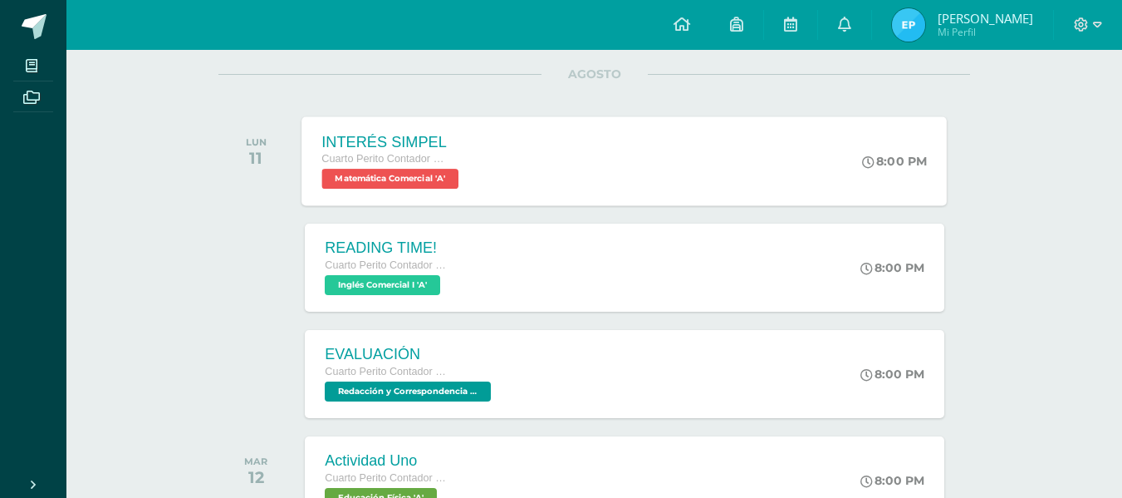
scroll to position [222, 0]
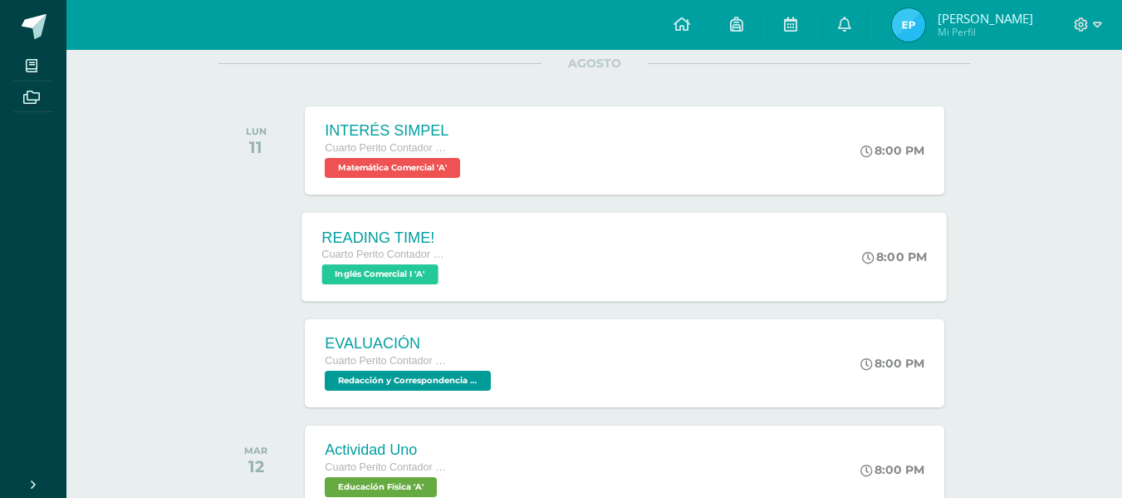
click at [583, 240] on div "READING TIME! Cuarto Perito Contador con Orientación en Computación Inglés Come…" at bounding box center [624, 256] width 645 height 89
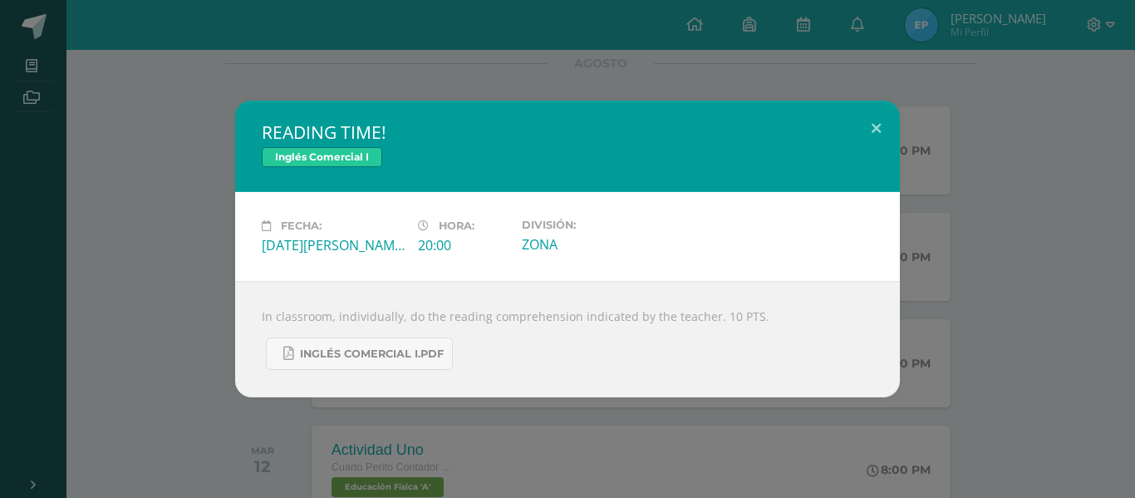
click at [260, 314] on div "In classroom, individually, do the reading comprehension indicated by the teach…" at bounding box center [567, 339] width 665 height 116
click at [263, 317] on div "In classroom, individually, do the reading comprehension indicated by the teach…" at bounding box center [567, 339] width 665 height 116
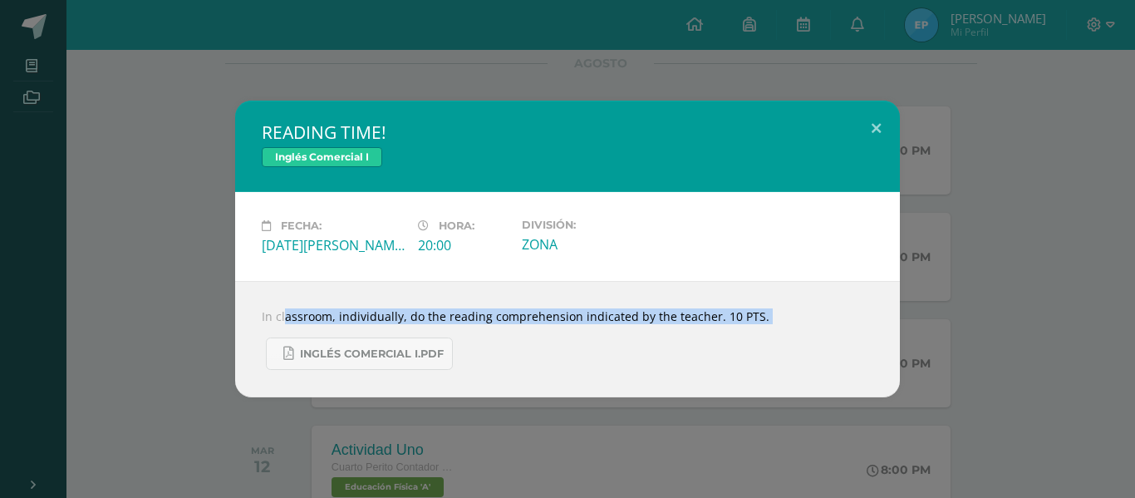
drag, startPoint x: 263, startPoint y: 317, endPoint x: 532, endPoint y: 362, distance: 273.7
click at [532, 362] on div "In classroom, individually, do the reading comprehension indicated by the teach…" at bounding box center [567, 339] width 665 height 116
copy body "In classroom, individually, do the reading comprehension indicated by the teach…"
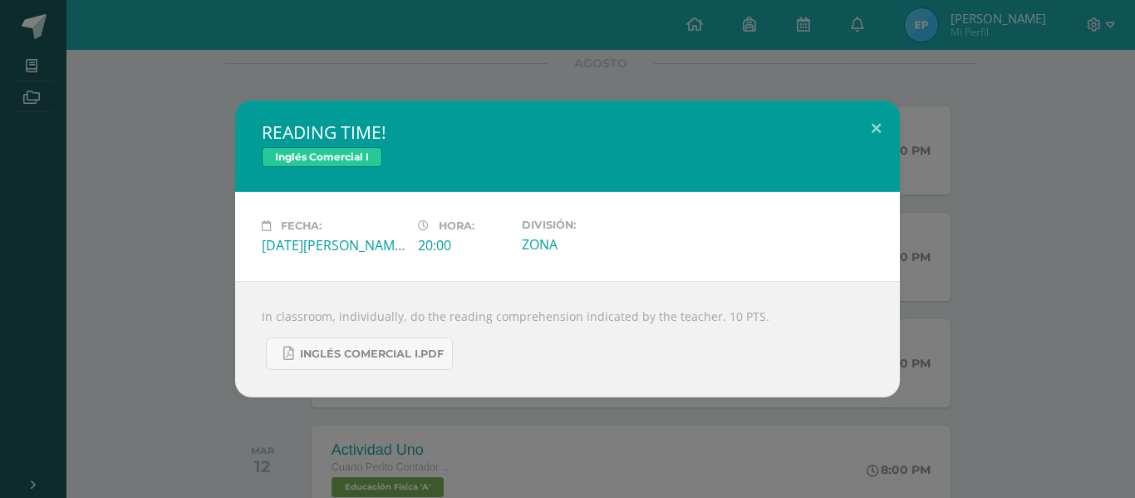
click at [137, 213] on div "READING TIME! Inglés Comercial I Fecha: [DATE][PERSON_NAME] Hora: 20:00 Divisió…" at bounding box center [567, 249] width 1121 height 297
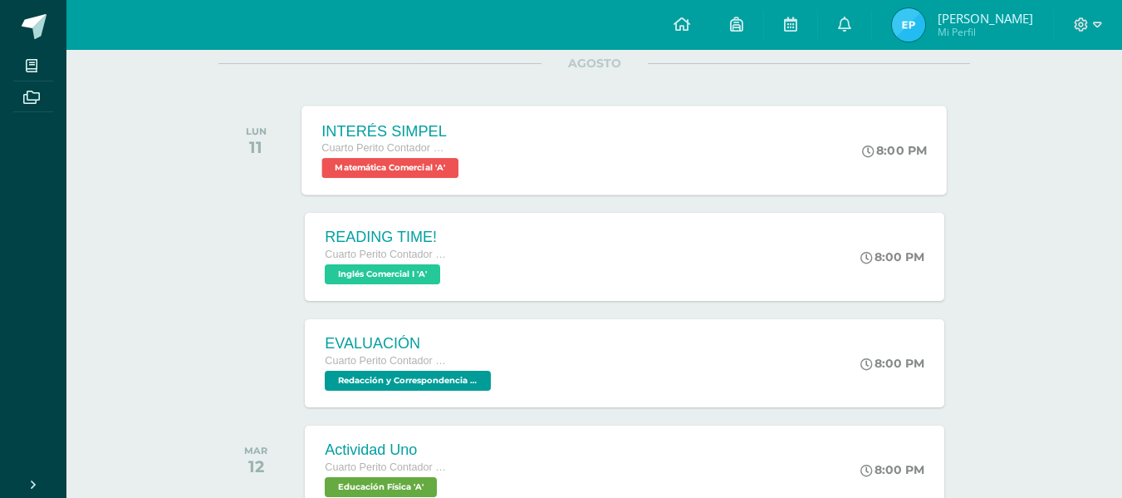
click at [537, 144] on div "INTERÉS SIMPEL Cuarto Perito Contador con Orientación en Computación Matemática…" at bounding box center [624, 150] width 645 height 89
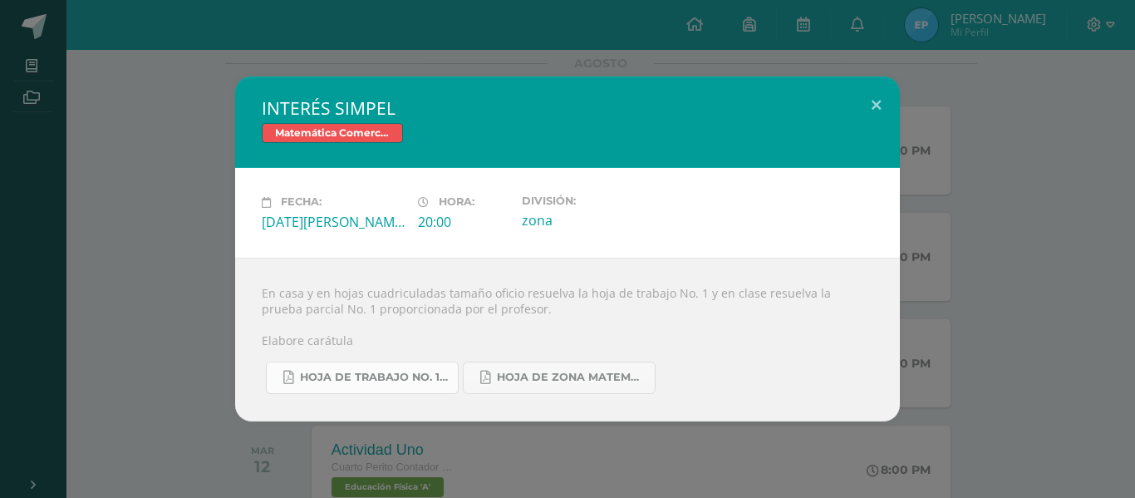
click at [346, 381] on span "Hoja de trabajo No. 1 Matemática Comercial..pdf" at bounding box center [375, 377] width 150 height 13
click at [172, 173] on div "INTERÉS SIMPEL Matemática Comercial Fecha: [DATE][PERSON_NAME] Hora: 20:00 Divi…" at bounding box center [567, 248] width 1121 height 344
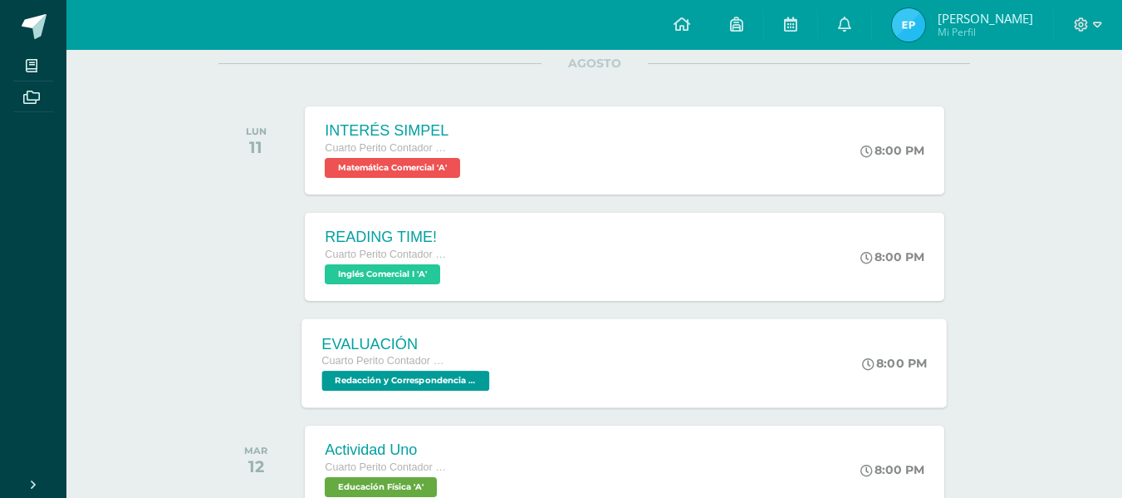
click at [525, 400] on div "EVALUACIÓN Cuarto Perito Contador con Orientación en Computación Redacción y Co…" at bounding box center [624, 362] width 645 height 89
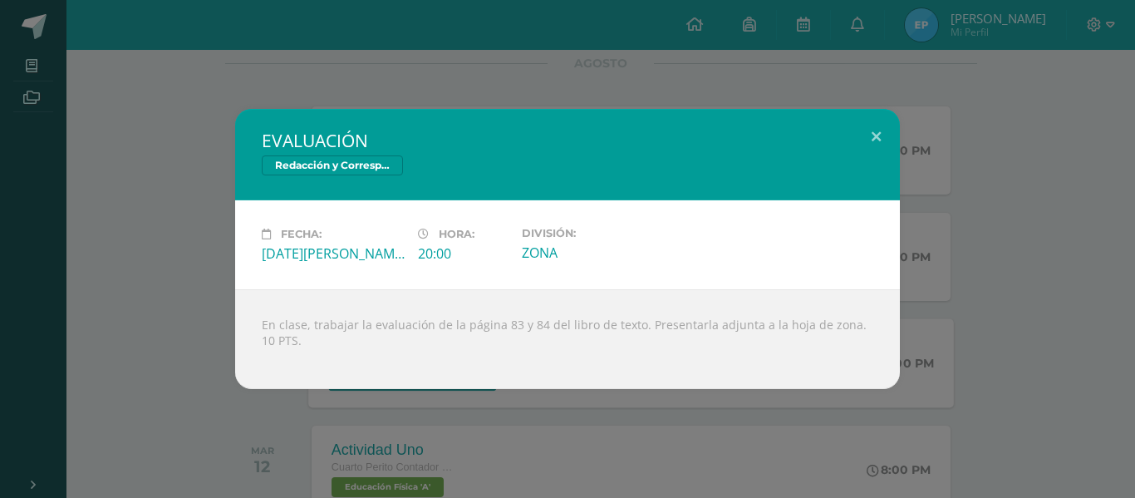
click at [525, 400] on div "EVALUACIÓN Redacción y Correspondencia Mercantil Fecha: [DATE][PERSON_NAME] Hor…" at bounding box center [567, 249] width 1135 height 498
